Goal: Transaction & Acquisition: Register for event/course

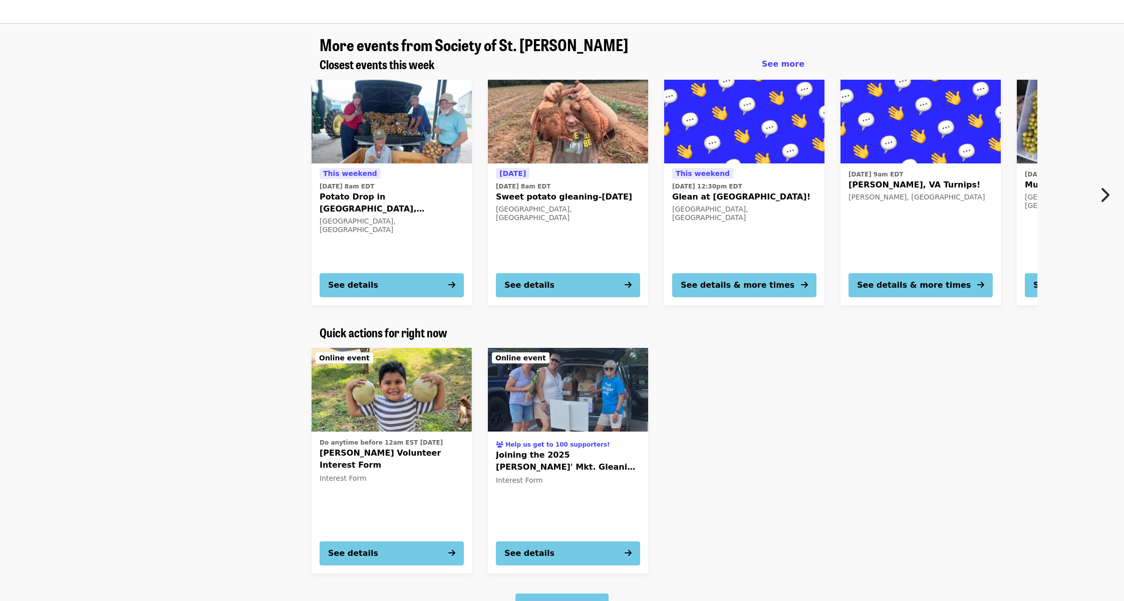
scroll to position [917, 0]
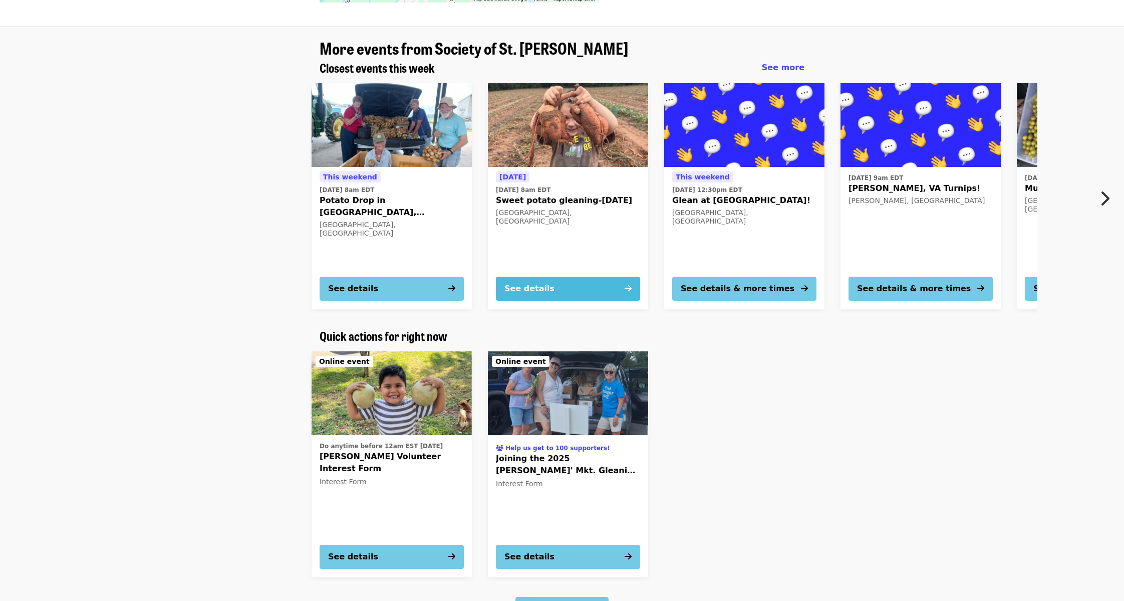
click at [627, 284] on icon "arrow-right icon" at bounding box center [628, 289] width 7 height 10
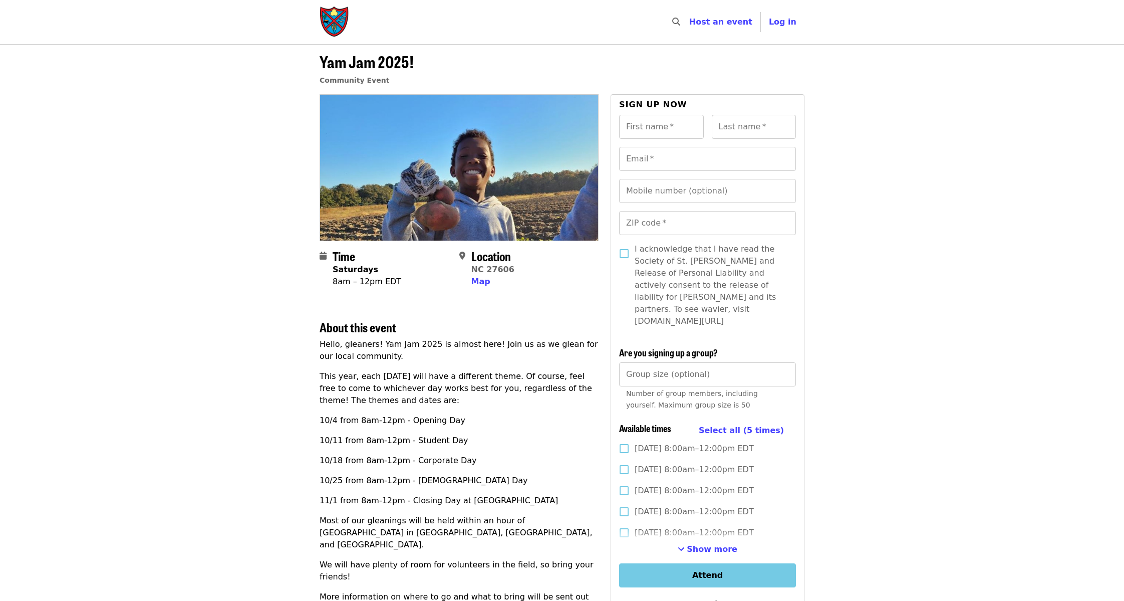
scroll to position [247, 0]
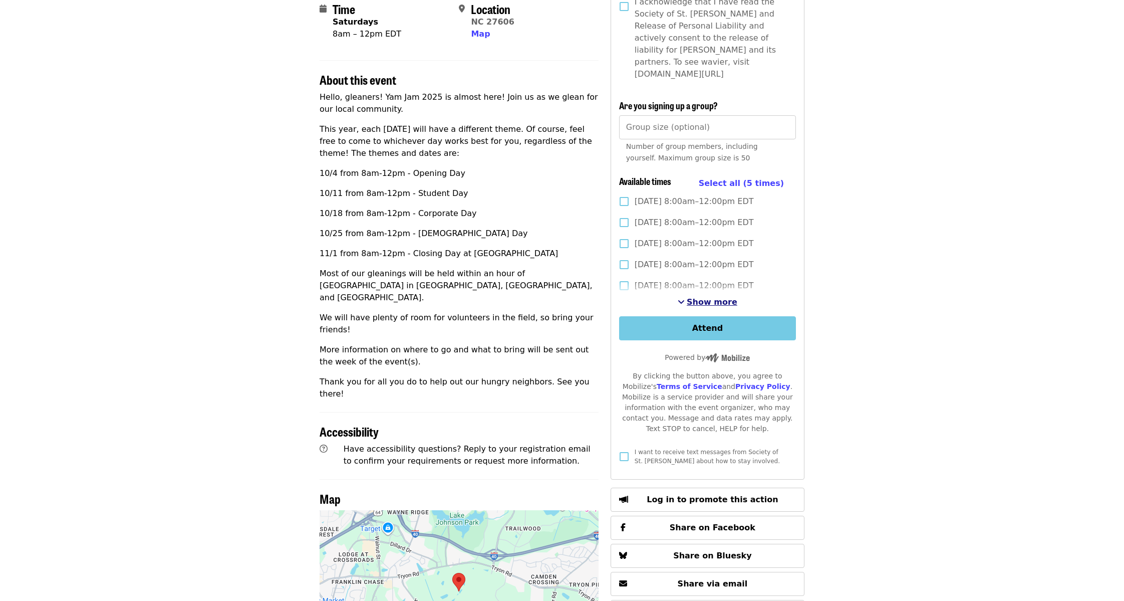
click at [708, 296] on button "Show more" at bounding box center [708, 302] width 60 height 12
click at [684, 298] on span "See more timeslots" at bounding box center [680, 302] width 7 height 8
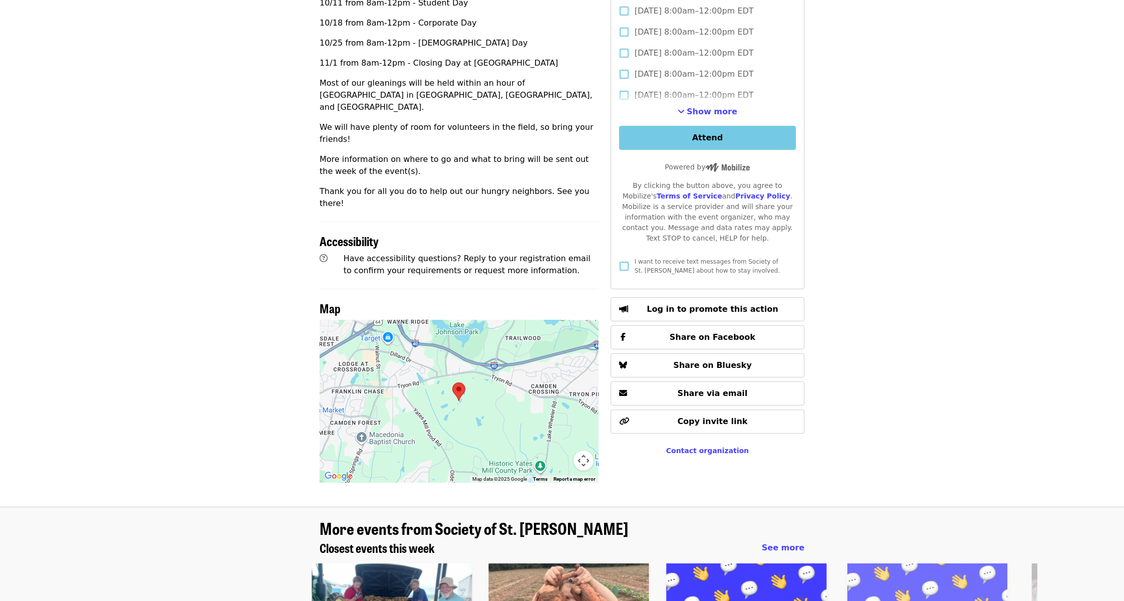
scroll to position [622, 0]
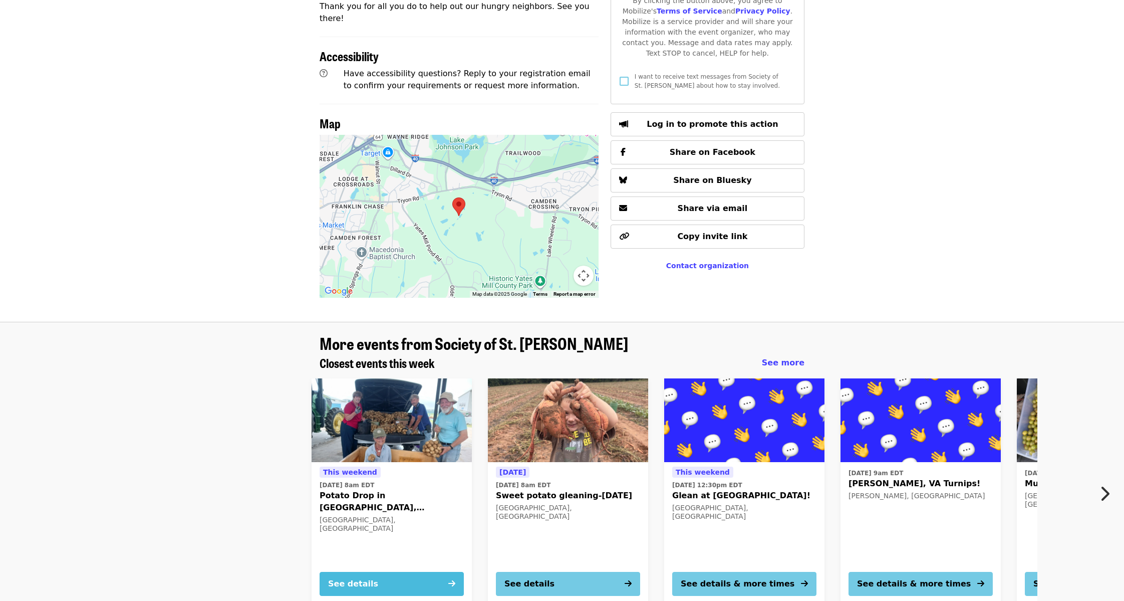
click at [366, 578] on div "See details" at bounding box center [353, 584] width 50 height 12
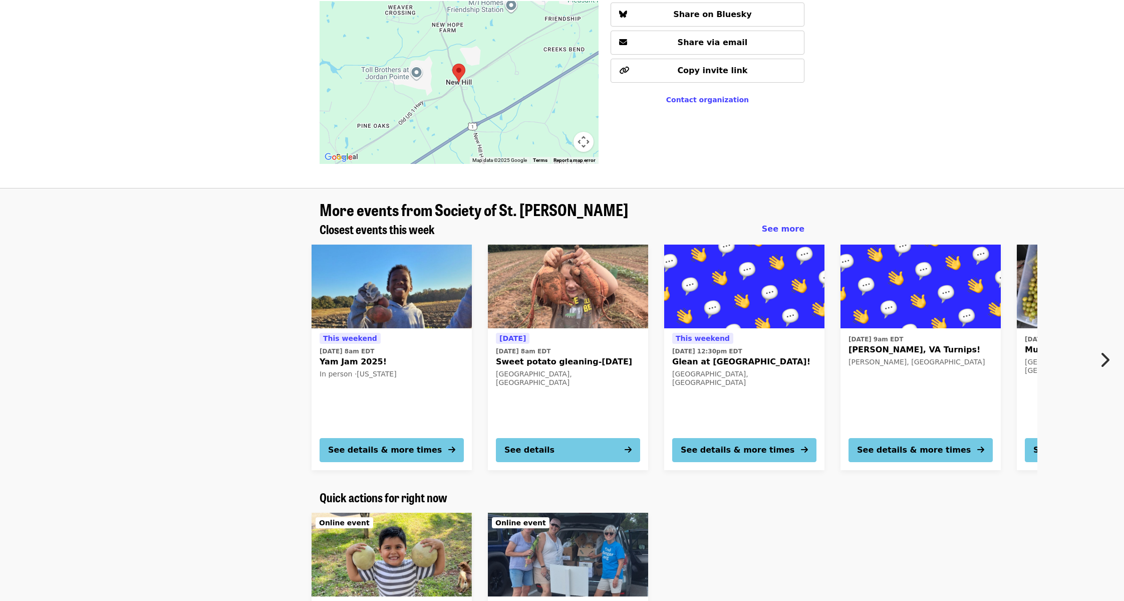
scroll to position [648, 0]
click at [1099, 349] on button "Next item" at bounding box center [1107, 359] width 33 height 28
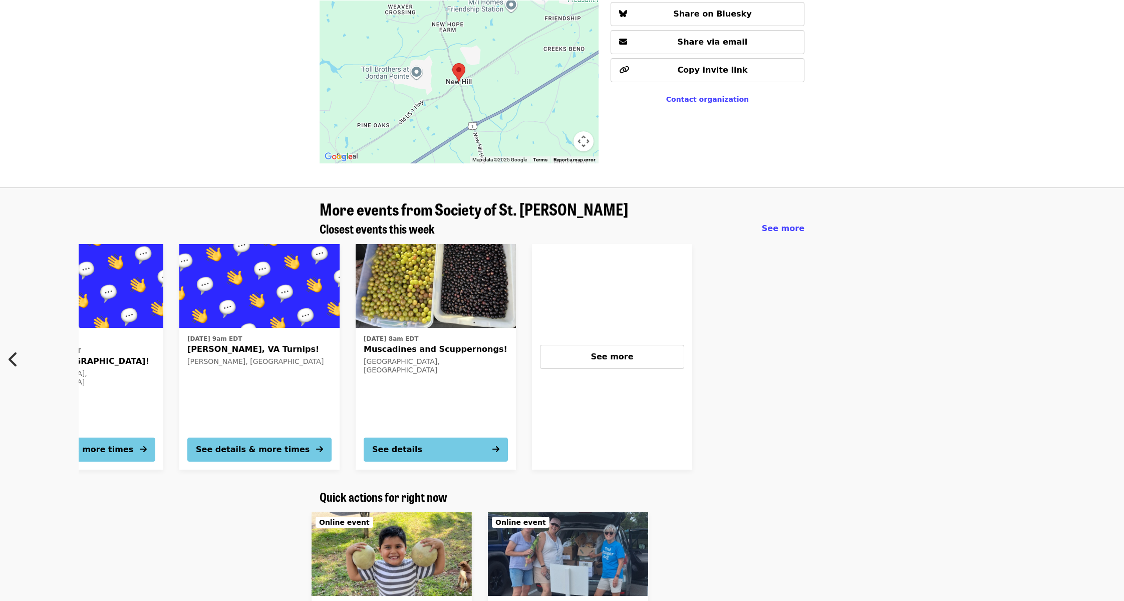
scroll to position [0, 662]
click at [609, 351] on div "See more" at bounding box center [612, 357] width 127 height 12
